Goal: Find specific page/section: Find specific page/section

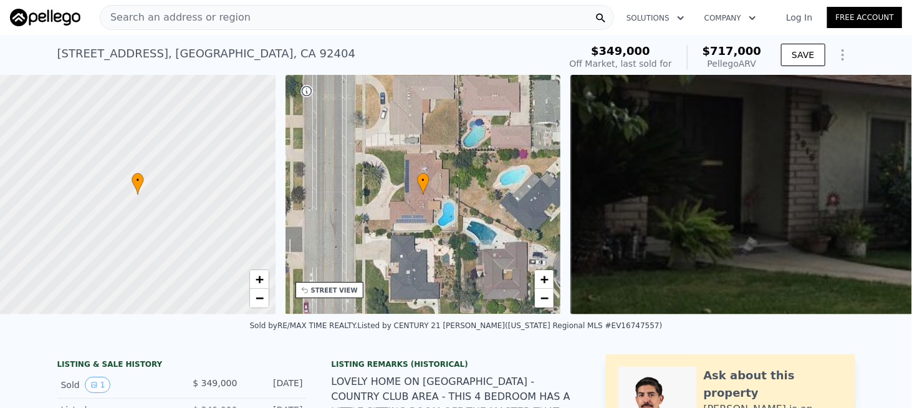
click at [157, 21] on span "Search an address or region" at bounding box center [175, 17] width 150 height 15
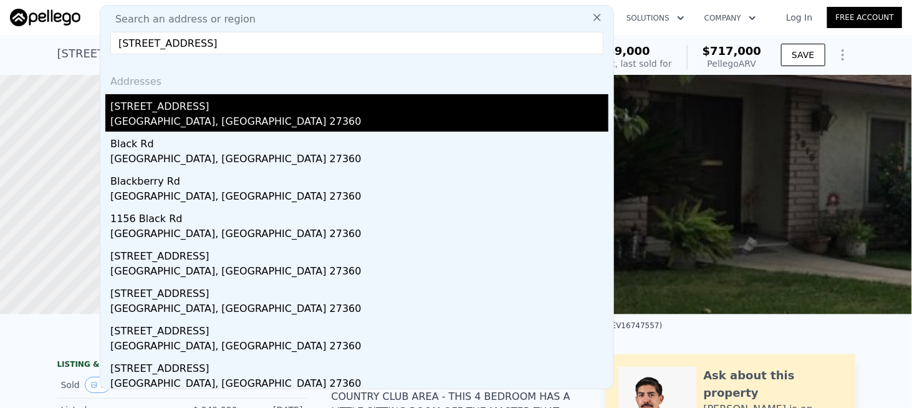
type input "1120 Black Rd, Thomasville, NC 27360"
click at [150, 110] on div "1120 Black Rd" at bounding box center [359, 104] width 498 height 20
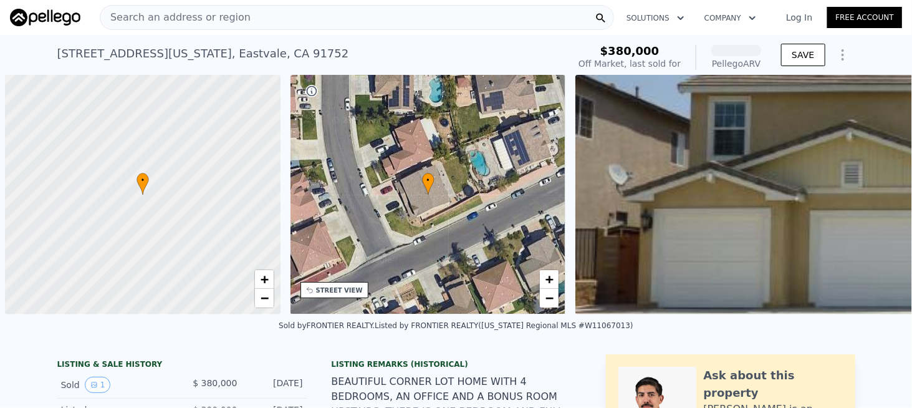
scroll to position [0, 5]
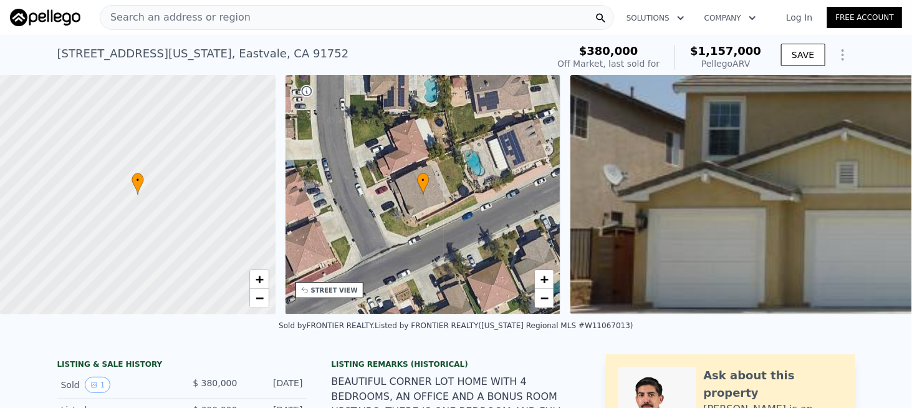
click at [178, 17] on span "Search an address or region" at bounding box center [175, 17] width 150 height 15
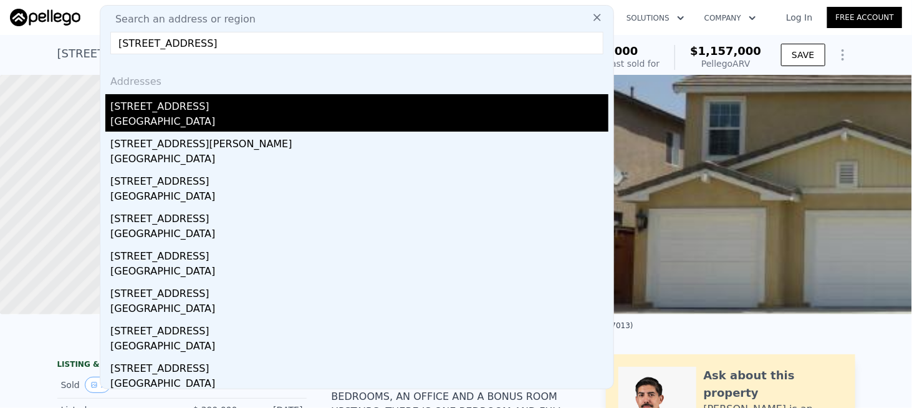
type input "[STREET_ADDRESS]"
click at [175, 114] on div "[GEOGRAPHIC_DATA]" at bounding box center [359, 122] width 498 height 17
